Goal: Task Accomplishment & Management: Manage account settings

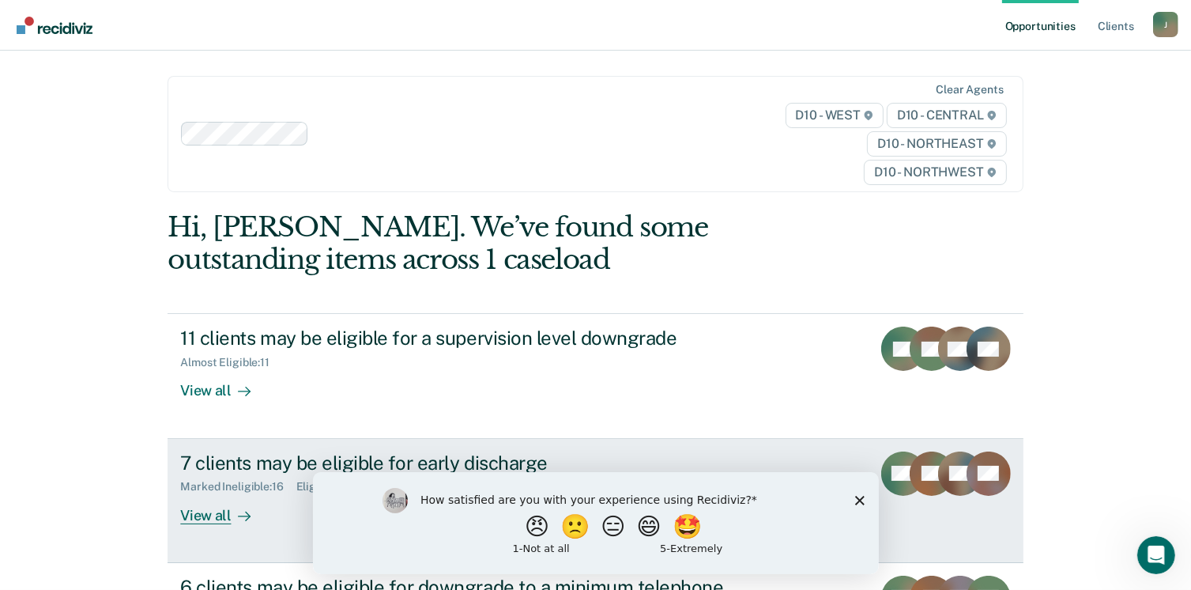
click at [277, 462] on div "7 clients may be eligible for early discharge" at bounding box center [457, 462] width 555 height 23
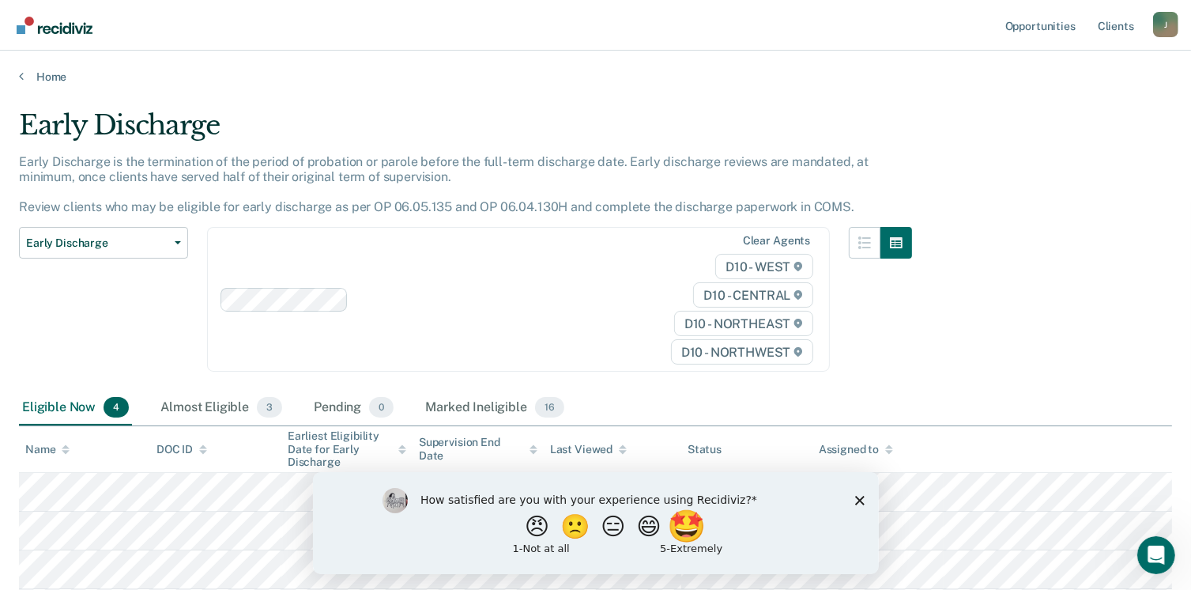
click at [699, 530] on button "🤩" at bounding box center [687, 526] width 43 height 32
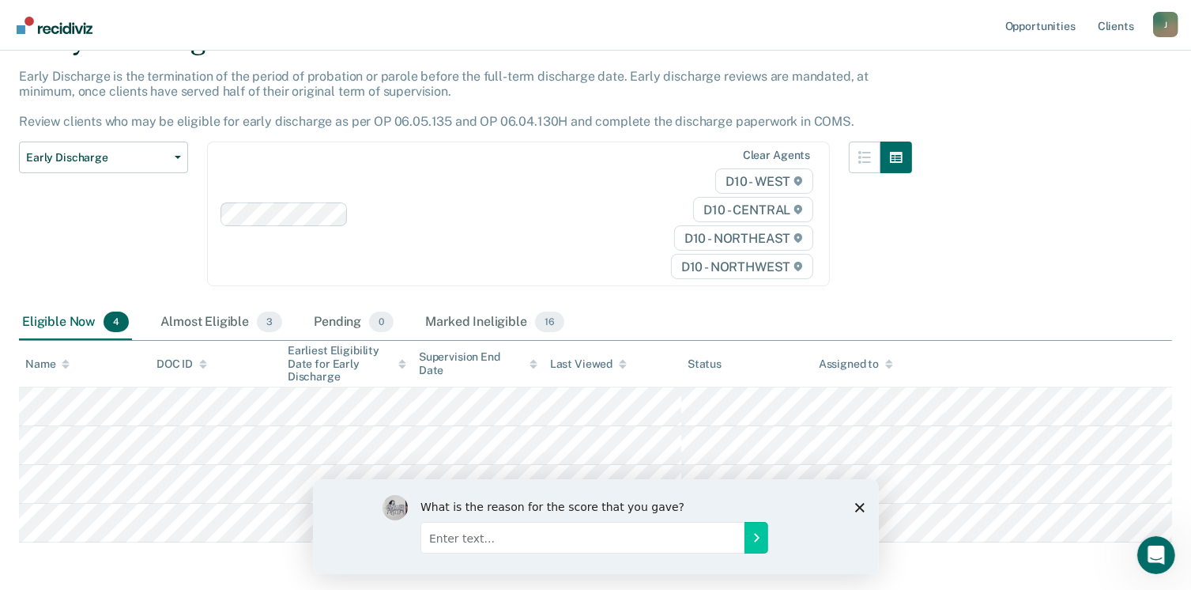
scroll to position [92, 0]
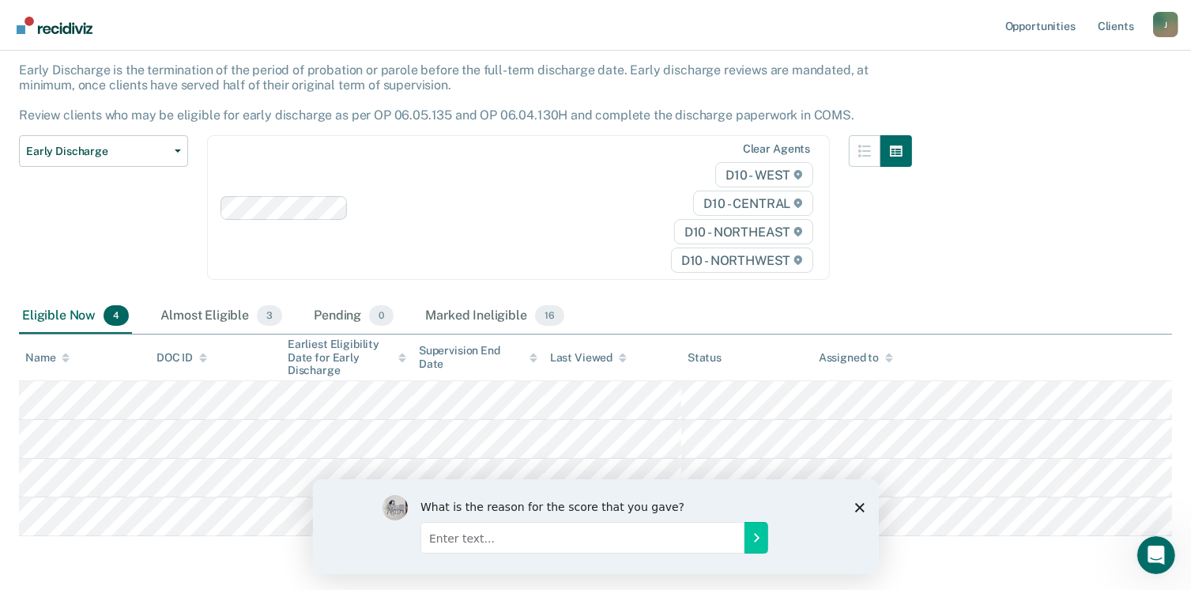
click at [858, 502] on icon "Close survey" at bounding box center [858, 506] width 9 height 9
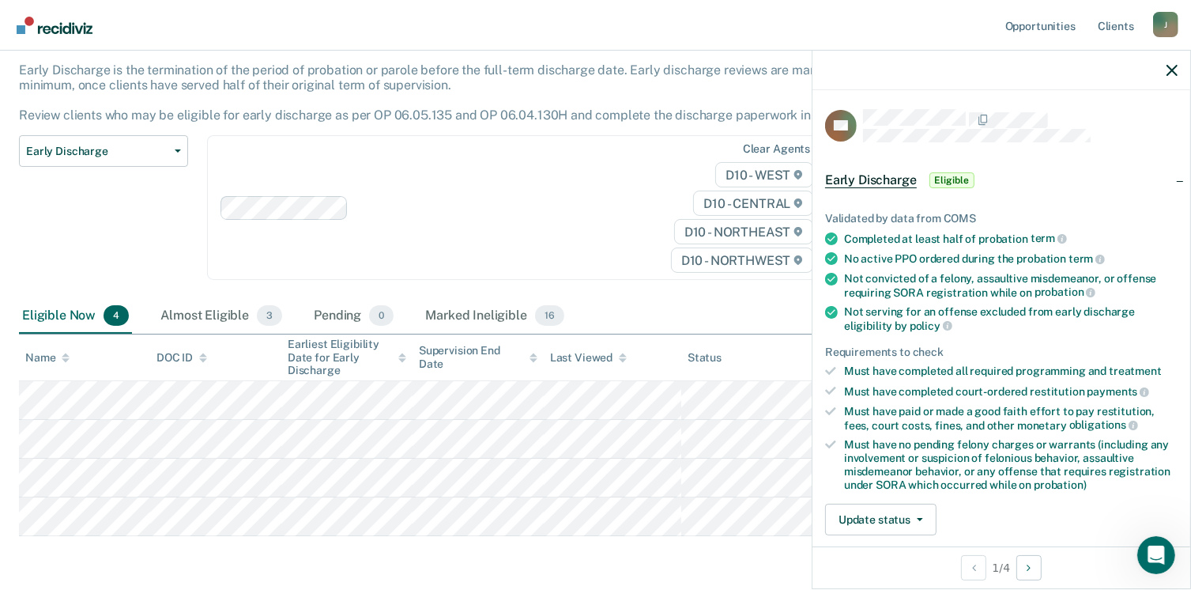
click at [942, 178] on span "Eligible" at bounding box center [951, 180] width 45 height 16
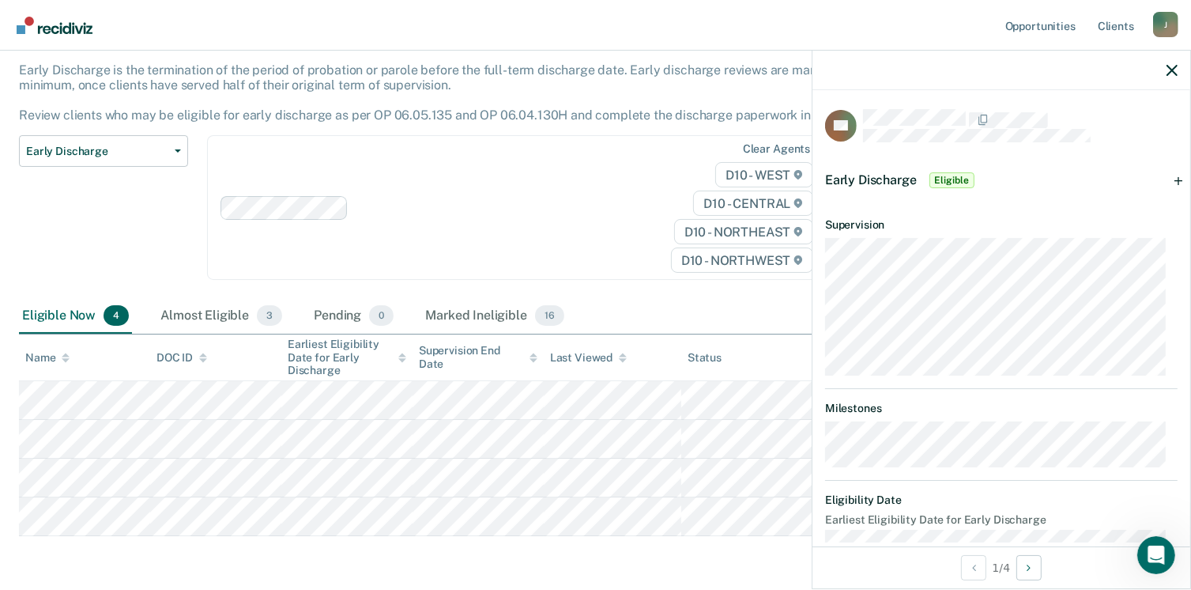
click at [872, 183] on span "Early Discharge" at bounding box center [871, 179] width 92 height 15
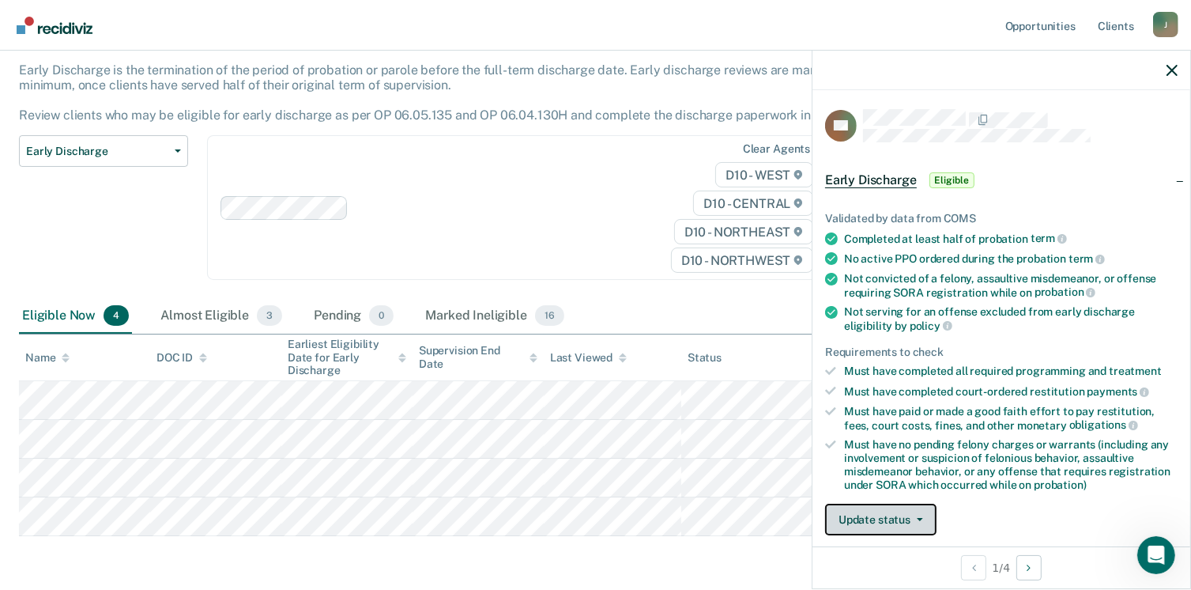
click at [913, 510] on button "Update status" at bounding box center [880, 519] width 111 height 32
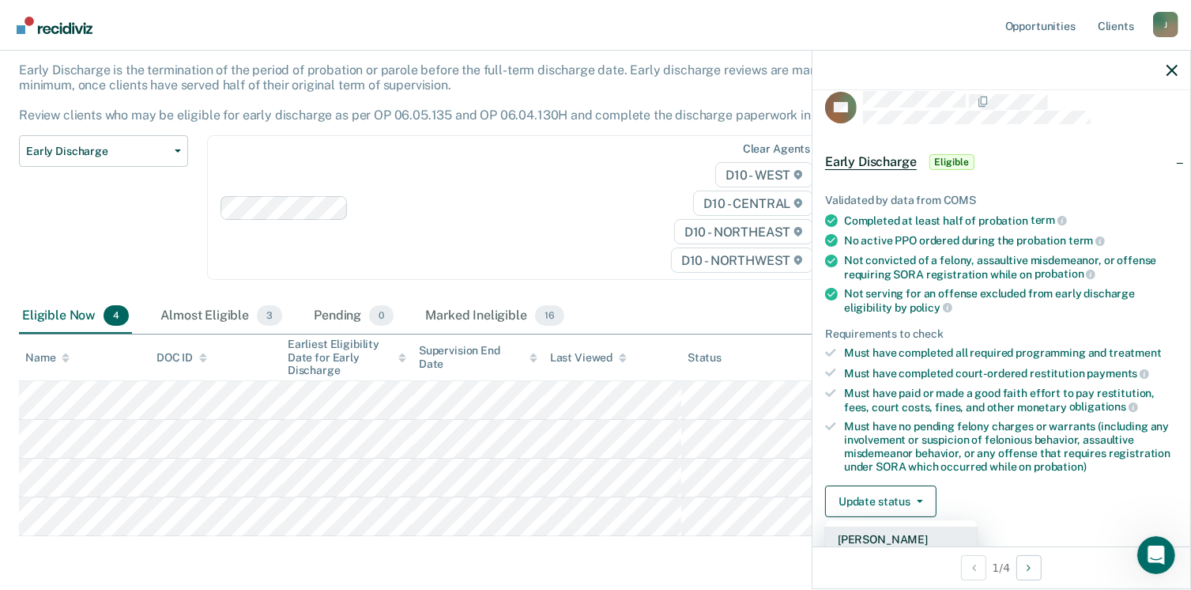
click at [863, 530] on button "[PERSON_NAME]" at bounding box center [901, 538] width 153 height 25
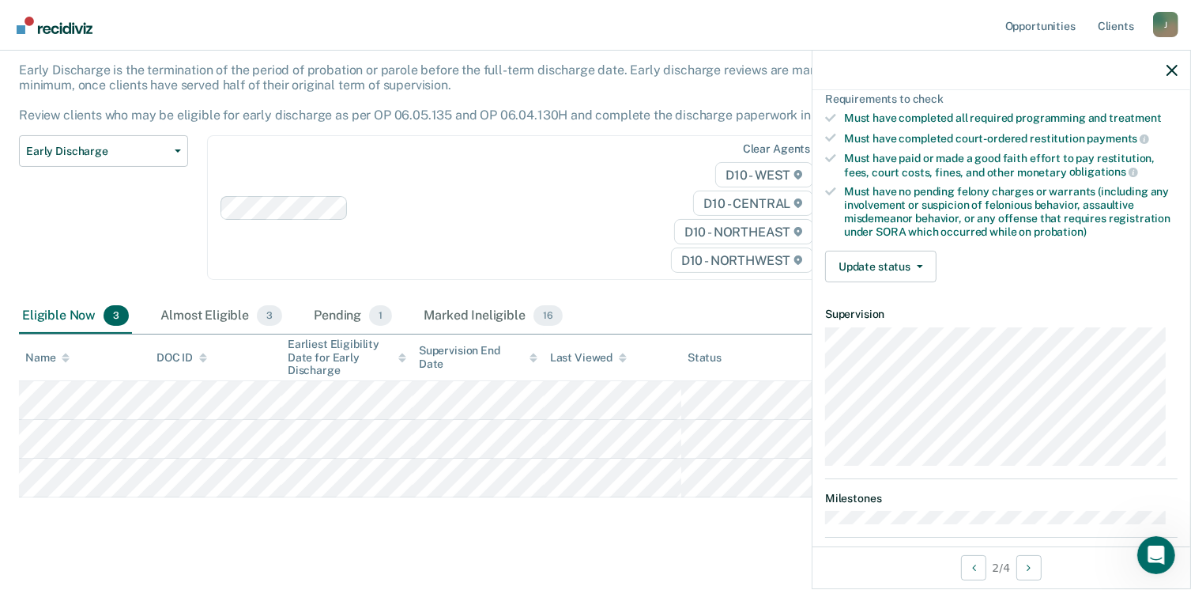
scroll to position [251, 0]
click at [914, 266] on span "button" at bounding box center [916, 267] width 13 height 3
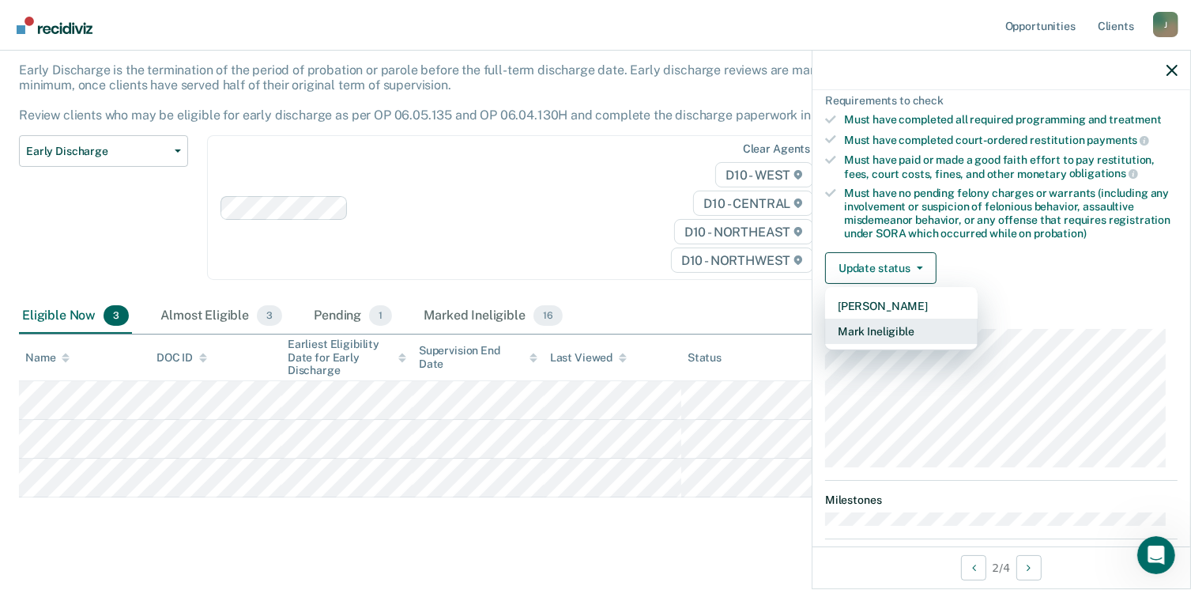
click at [883, 322] on button "Mark Ineligible" at bounding box center [901, 330] width 153 height 25
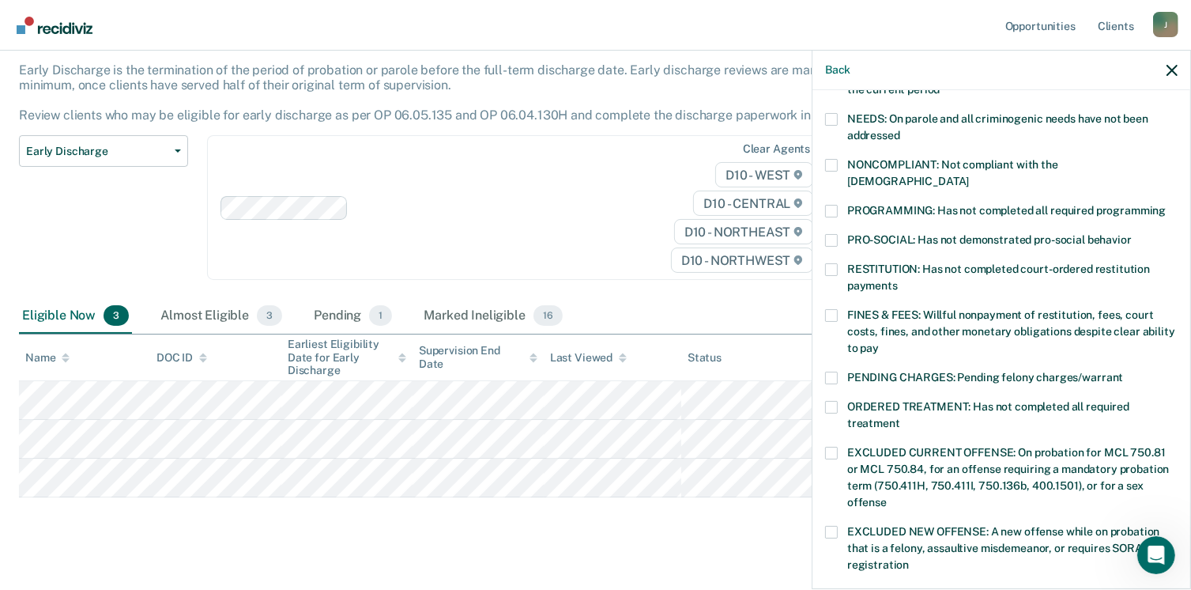
click at [834, 205] on span at bounding box center [831, 211] width 13 height 13
click at [1166, 205] on input "PROGRAMMING: Has not completed all required programming" at bounding box center [1166, 205] width 0 height 0
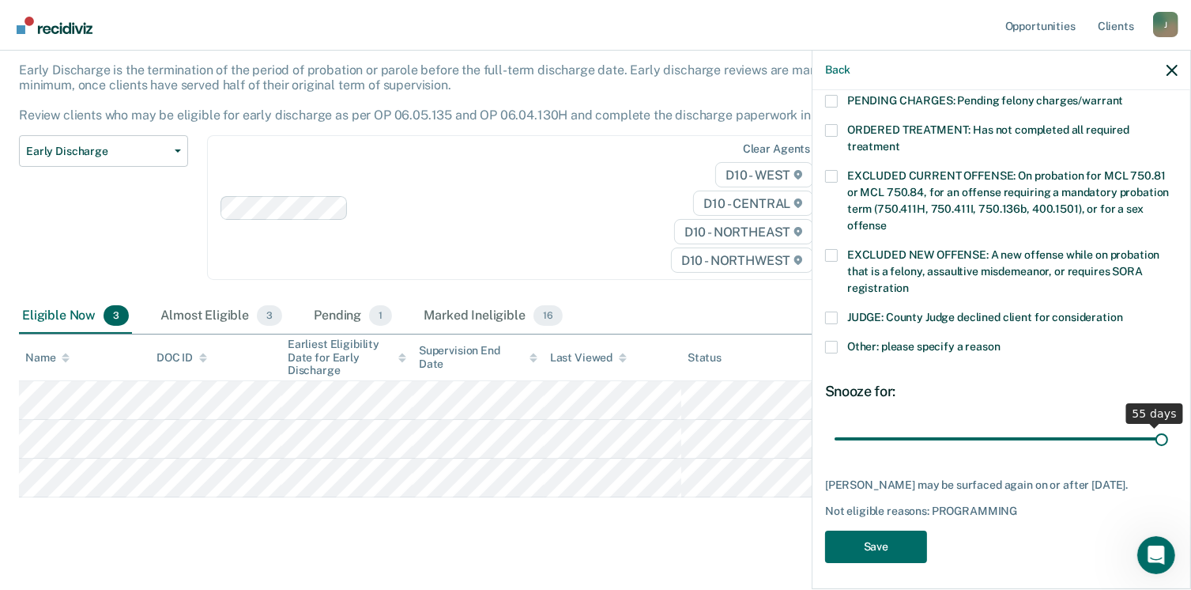
scroll to position [514, 0]
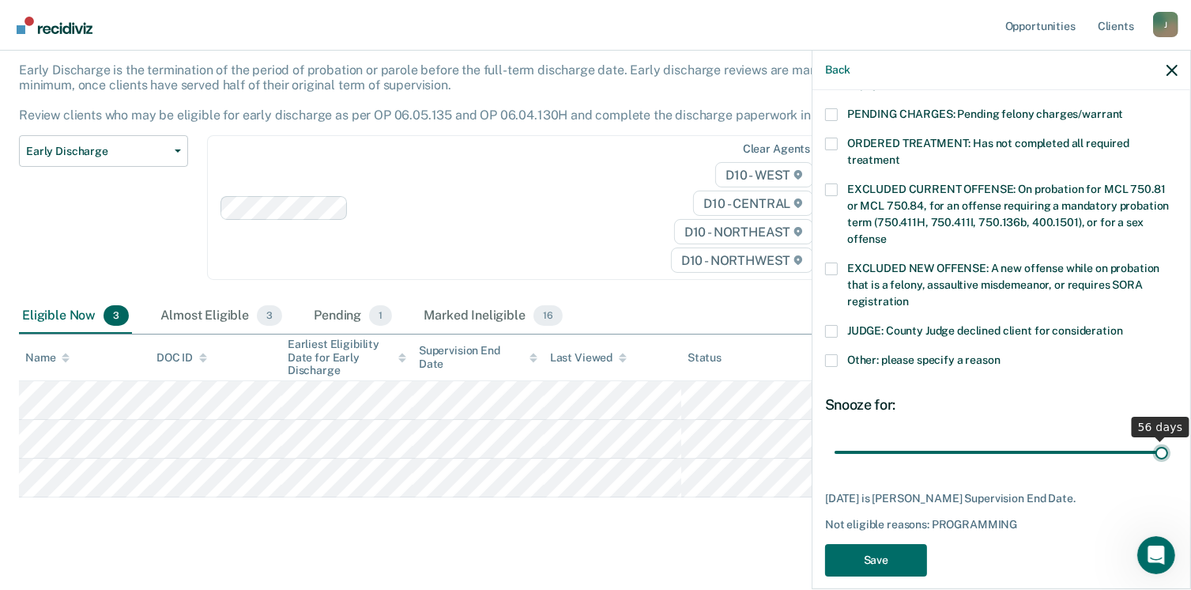
drag, startPoint x: 1005, startPoint y: 422, endPoint x: 1190, endPoint y: 423, distance: 184.9
type input "56"
click at [1168, 439] on input "range" at bounding box center [1000, 453] width 333 height 28
click at [866, 544] on button "Save" at bounding box center [876, 560] width 102 height 32
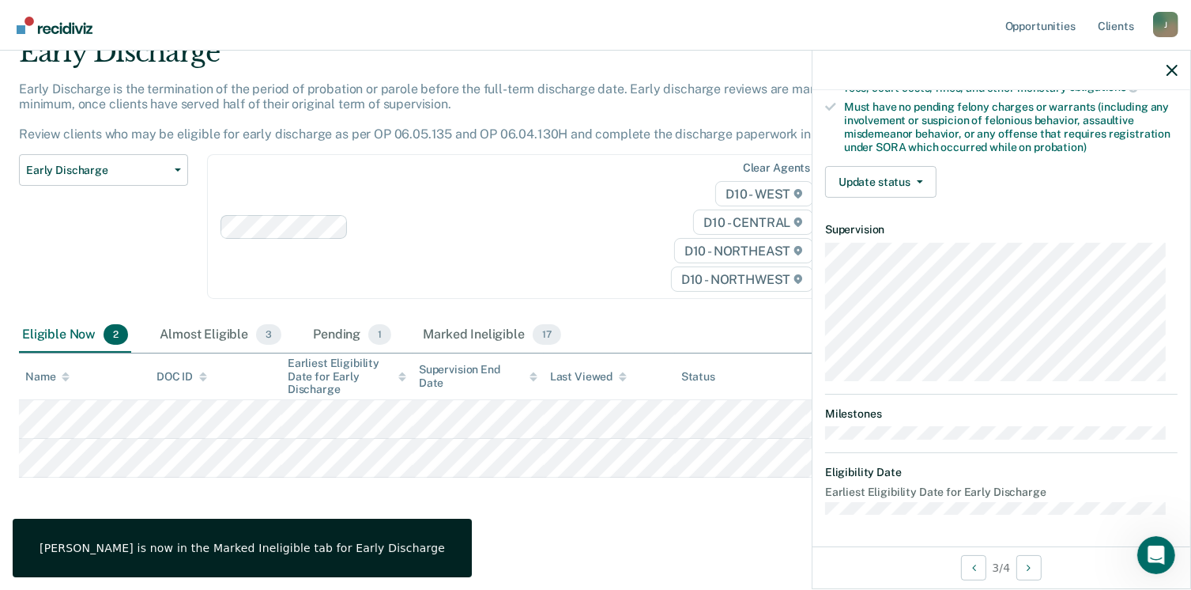
scroll to position [332, 0]
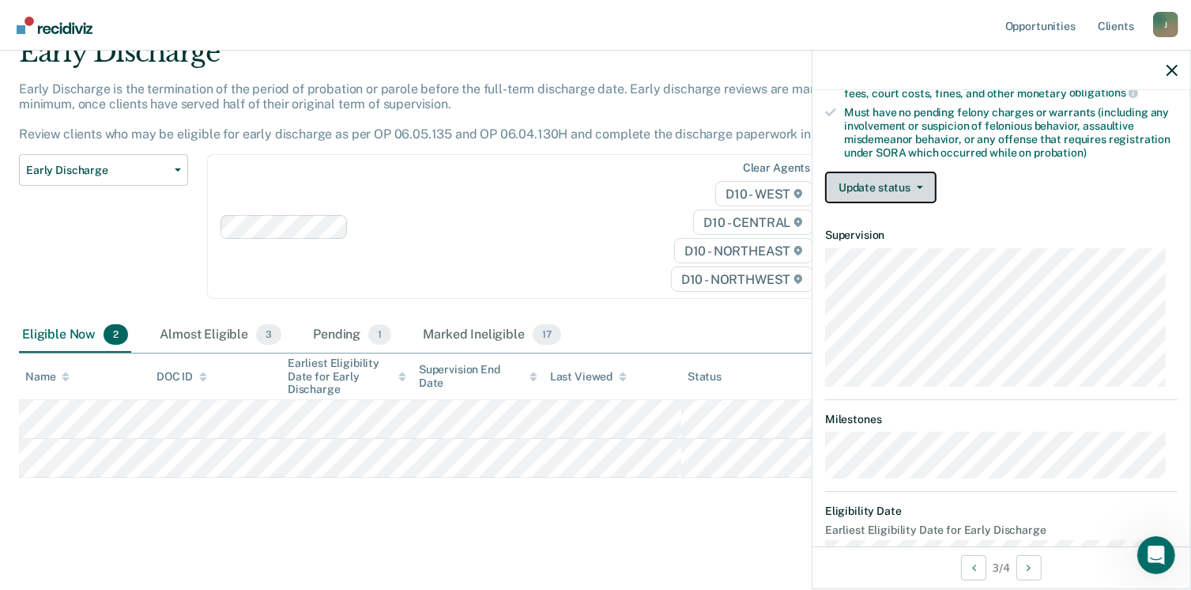
click at [914, 186] on span "button" at bounding box center [916, 187] width 13 height 3
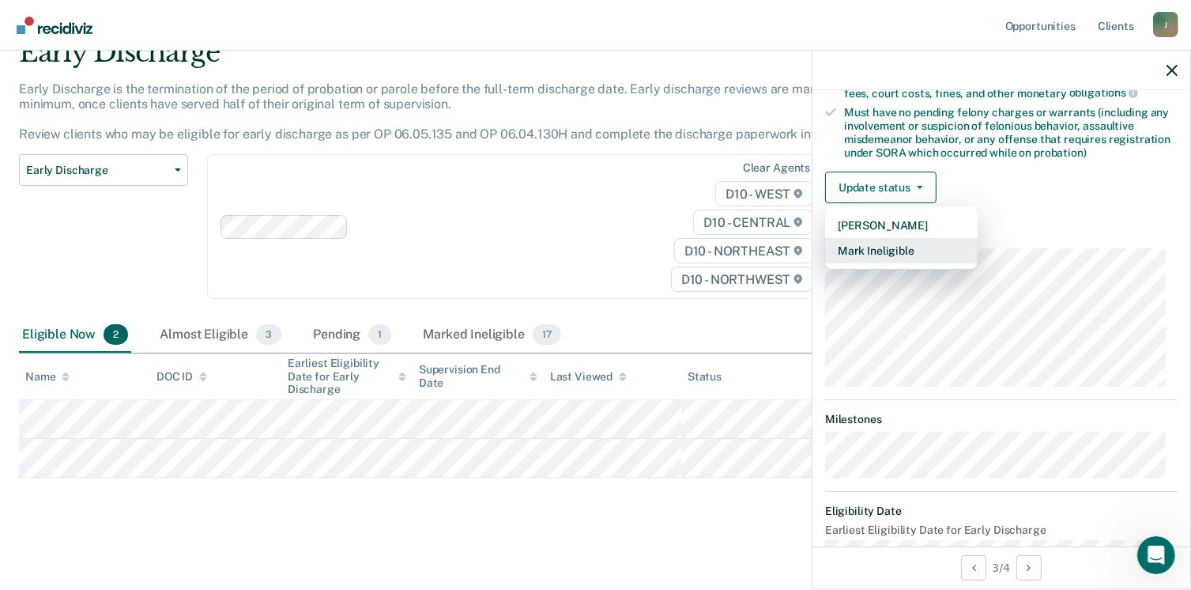
click at [872, 238] on button "Mark Ineligible" at bounding box center [901, 250] width 153 height 25
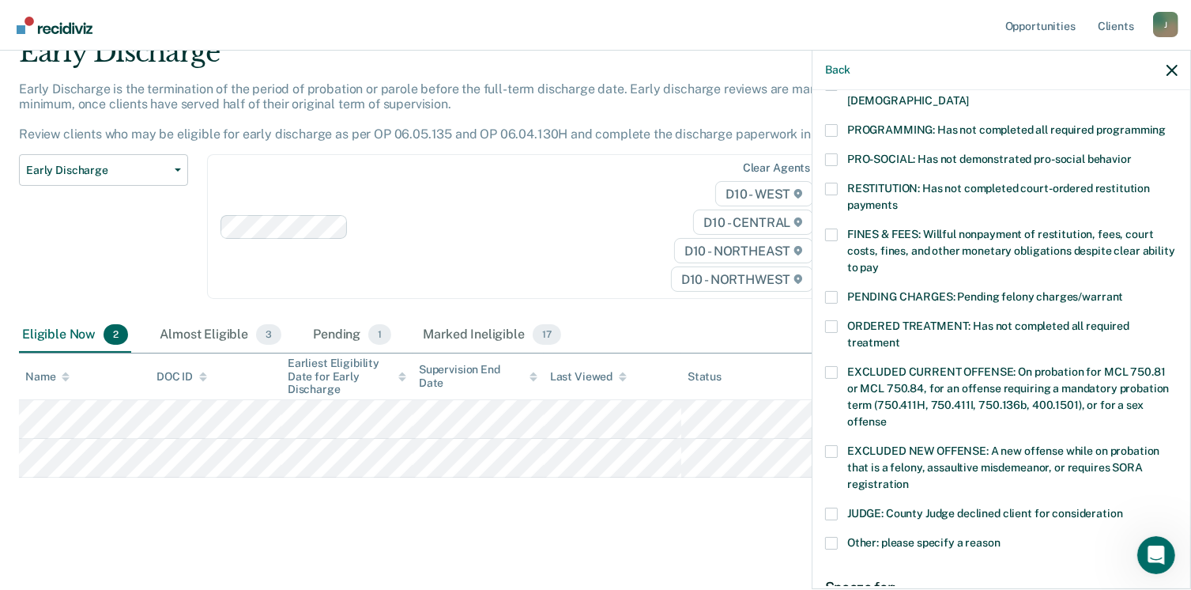
click at [833, 124] on span at bounding box center [831, 130] width 13 height 13
click at [1166, 124] on input "PROGRAMMING: Has not completed all required programming" at bounding box center [1166, 124] width 0 height 0
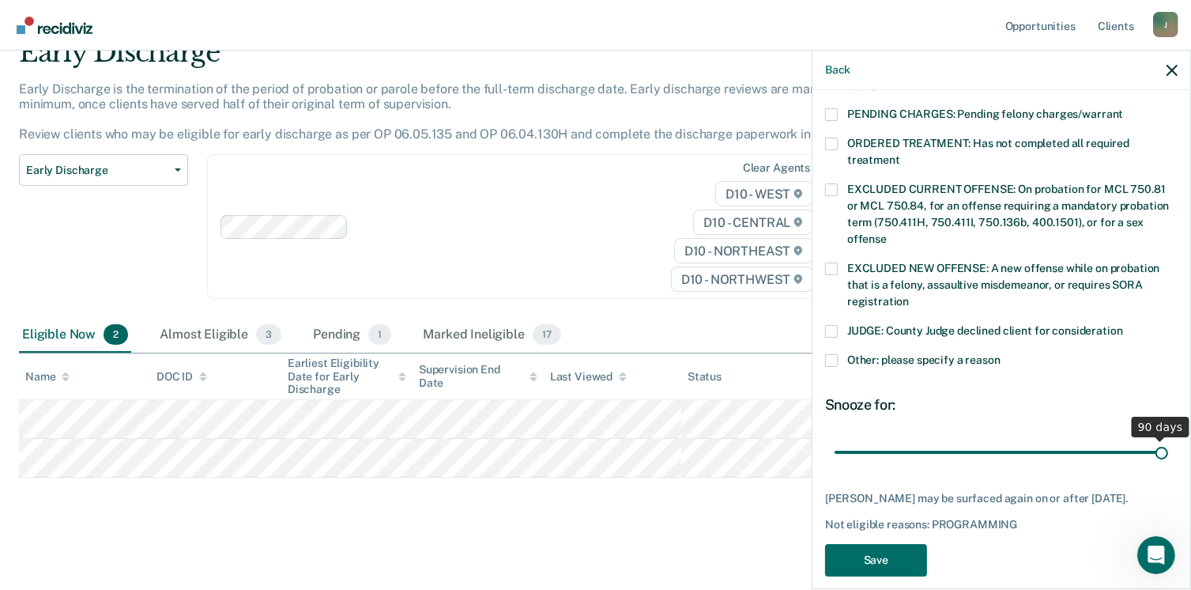
drag, startPoint x: 936, startPoint y: 429, endPoint x: 1206, endPoint y: 399, distance: 271.9
type input "90"
click at [1168, 439] on input "range" at bounding box center [1000, 453] width 333 height 28
click at [887, 544] on button "Save" at bounding box center [876, 560] width 102 height 32
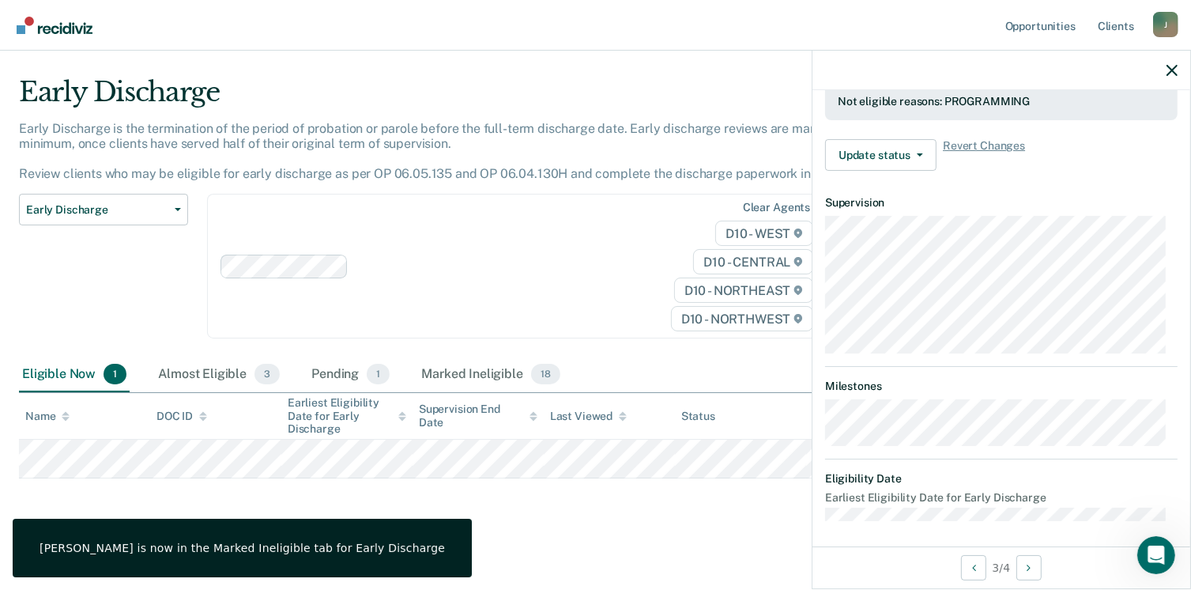
scroll to position [332, 0]
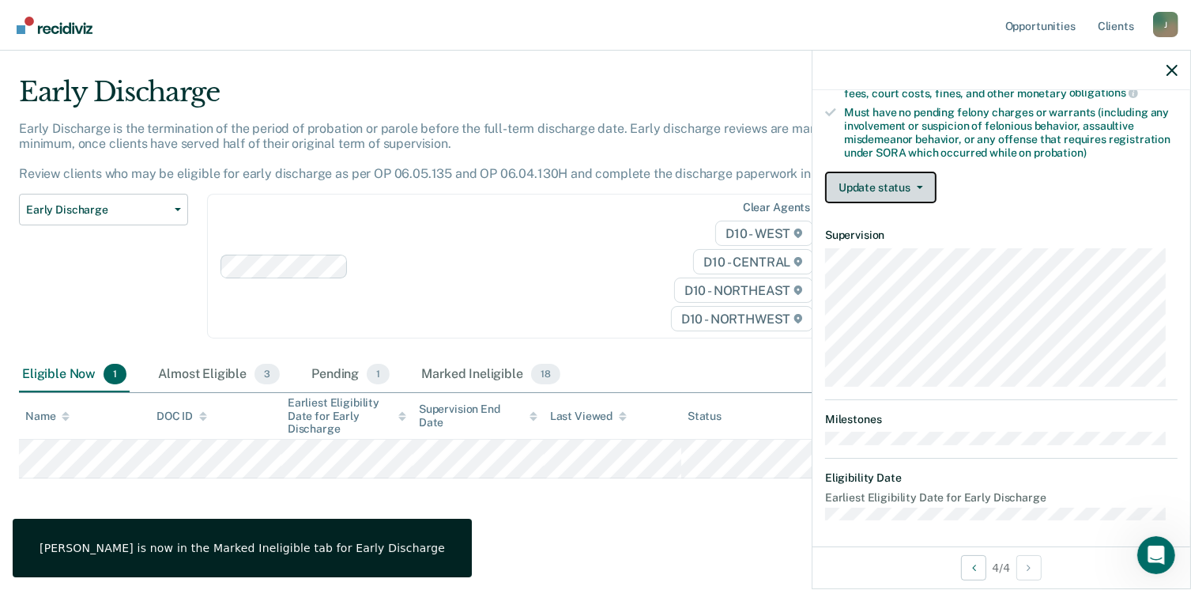
click at [922, 176] on button "Update status" at bounding box center [880, 187] width 111 height 32
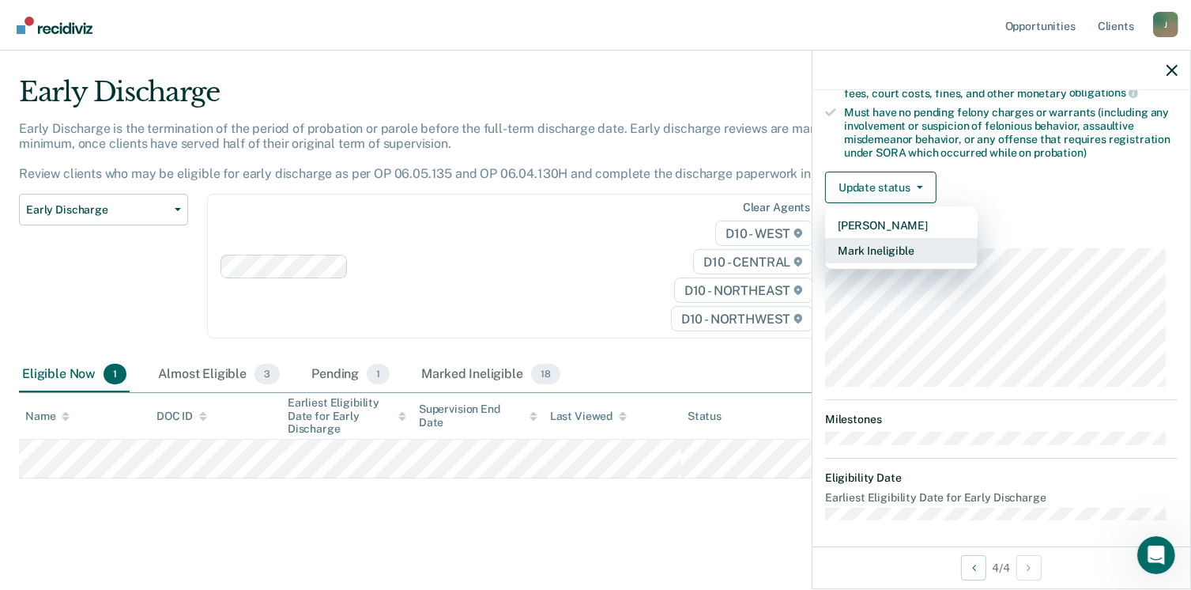
click at [861, 242] on button "Mark Ineligible" at bounding box center [901, 250] width 153 height 25
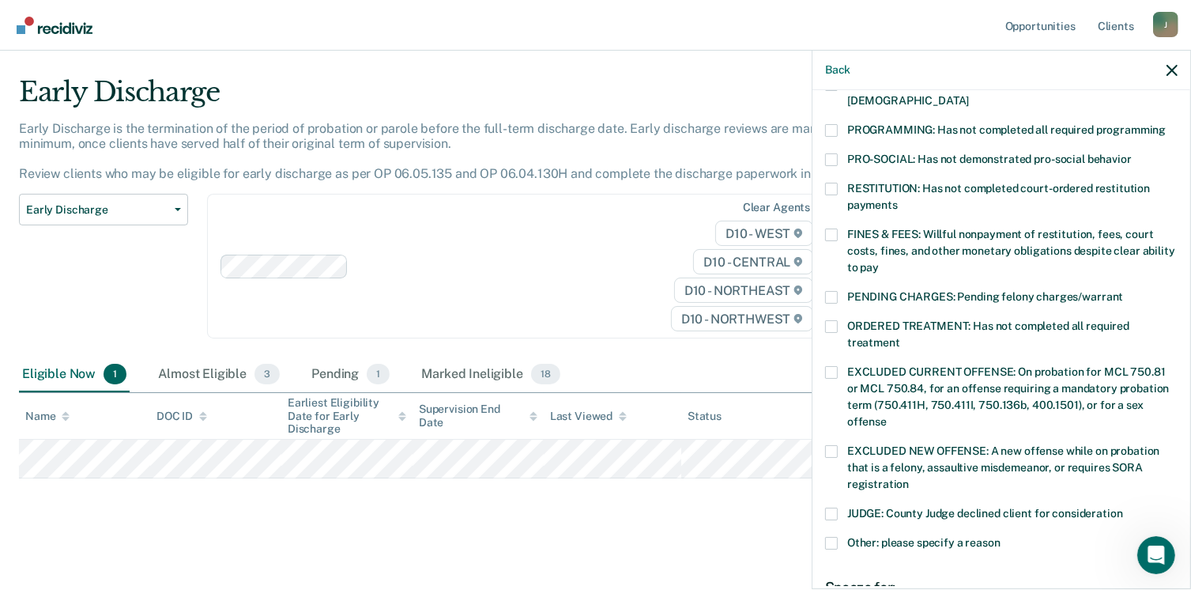
click at [834, 124] on span at bounding box center [831, 130] width 13 height 13
click at [1166, 124] on input "PROGRAMMING: Has not completed all required programming" at bounding box center [1166, 124] width 0 height 0
click at [834, 124] on span at bounding box center [831, 130] width 13 height 13
click at [1166, 124] on input "PROGRAMMING: Has not completed all required programming" at bounding box center [1166, 124] width 0 height 0
click at [831, 124] on span at bounding box center [831, 130] width 13 height 13
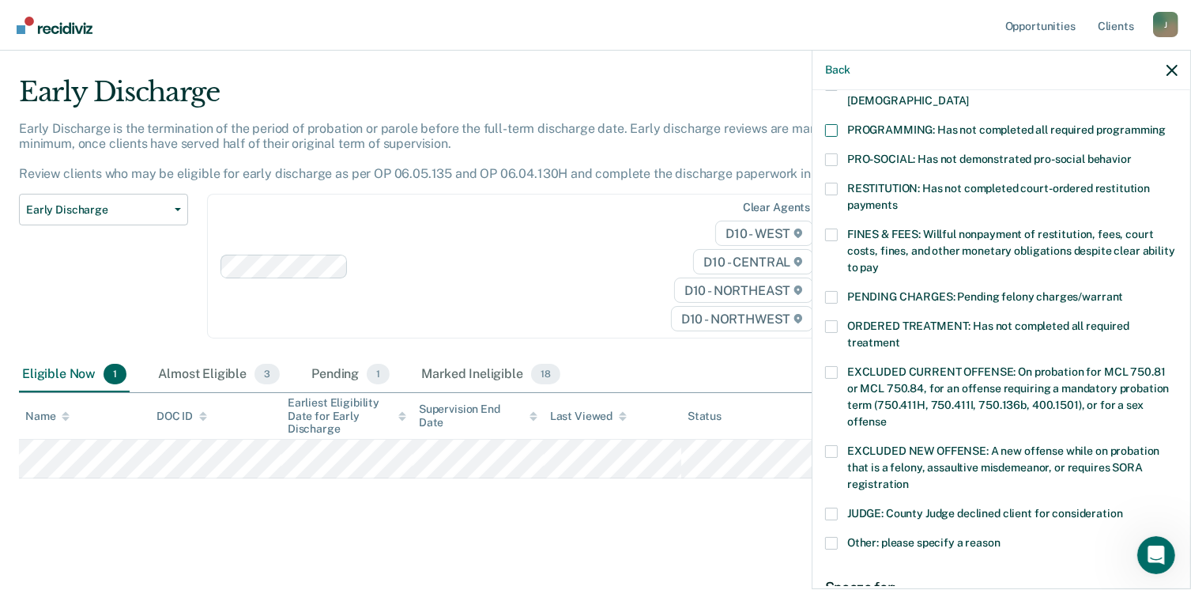
click at [1166, 124] on input "PROGRAMMING: Has not completed all required programming" at bounding box center [1166, 124] width 0 height 0
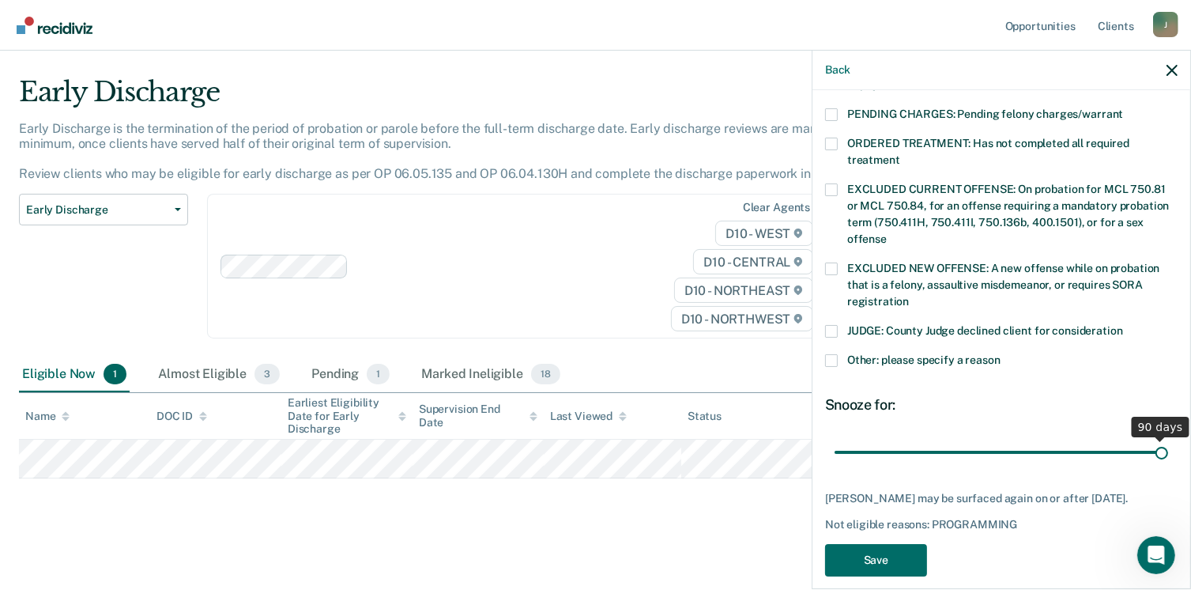
drag, startPoint x: 941, startPoint y: 435, endPoint x: 1193, endPoint y: 443, distance: 252.2
type input "90"
click at [1168, 443] on input "range" at bounding box center [1000, 453] width 333 height 28
click at [870, 551] on button "Save" at bounding box center [876, 560] width 102 height 32
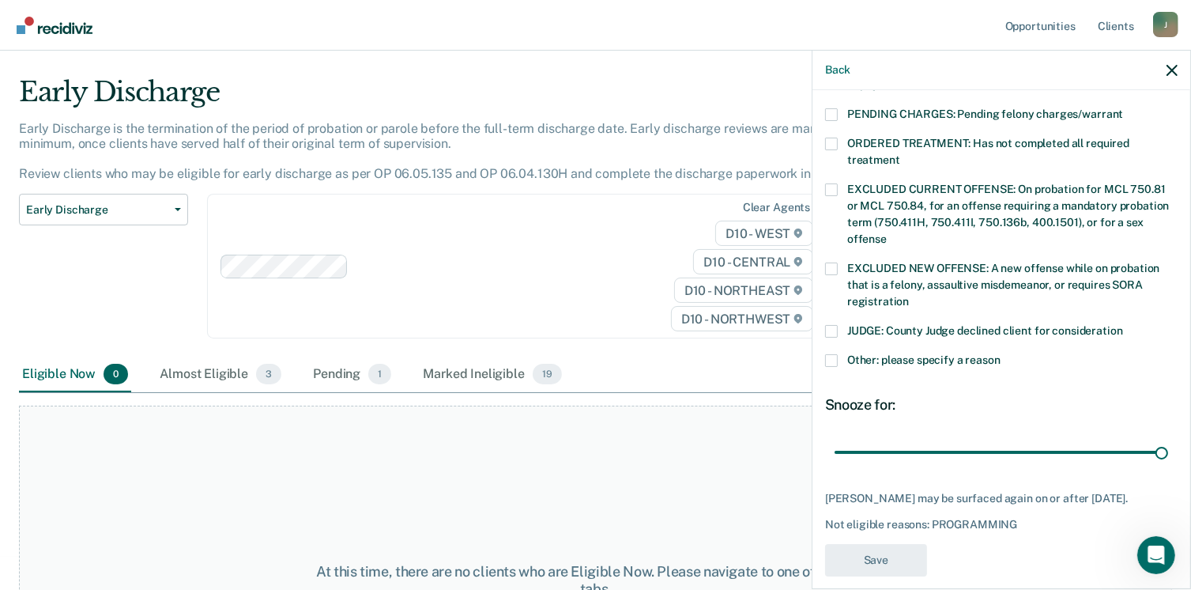
scroll to position [449, 0]
